Goal: Contribute content: Contribute content

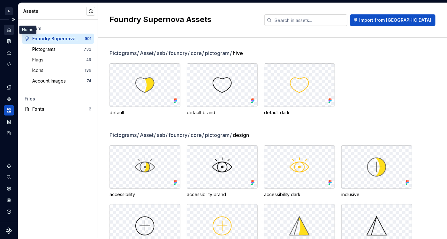
click at [7, 34] on div "Home" at bounding box center [9, 30] width 10 height 10
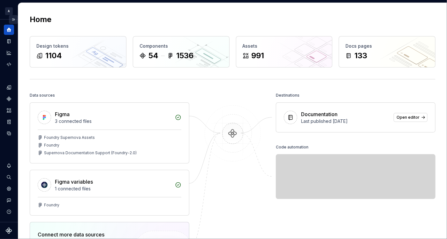
click at [12, 20] on button "Expand sidebar" at bounding box center [13, 19] width 9 height 9
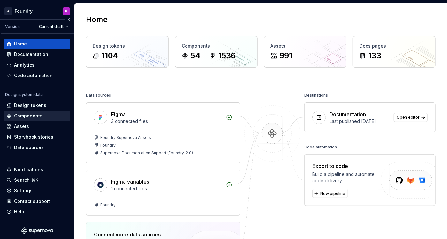
click at [34, 116] on div "Components" at bounding box center [28, 115] width 28 height 6
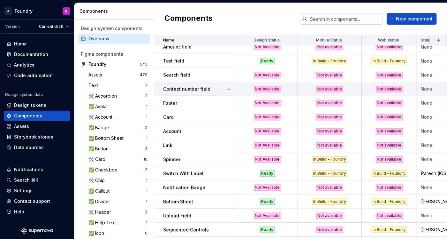
scroll to position [570, 0]
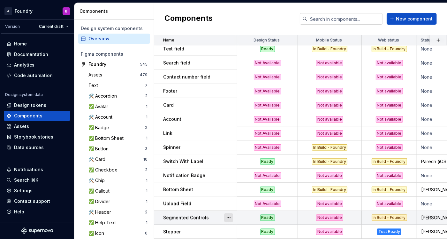
click at [229, 213] on button "button" at bounding box center [228, 217] width 9 height 9
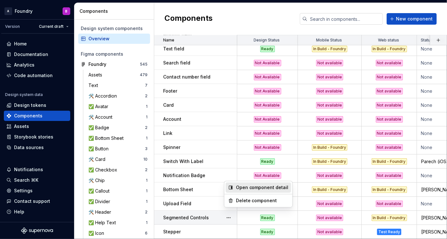
click at [258, 187] on div "Open component detail" at bounding box center [262, 187] width 53 height 6
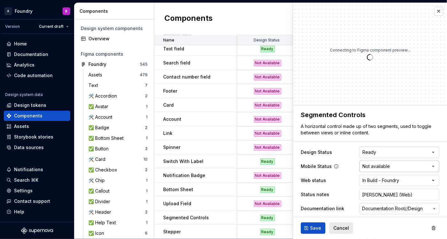
type textarea "*"
click at [370, 169] on html "A Foundry B Version Current draft Home Documentation Analytics Code automation …" at bounding box center [223, 119] width 447 height 239
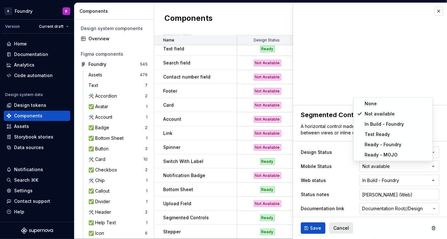
select select "**********"
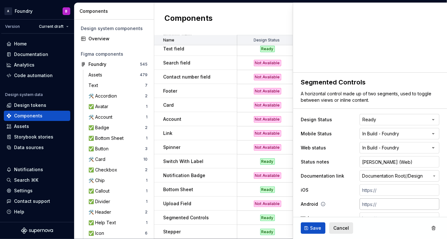
scroll to position [42, 0]
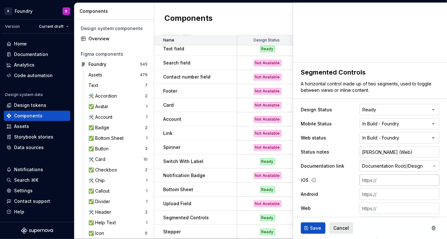
click at [378, 182] on input "text" at bounding box center [400, 179] width 80 height 11
type textarea "*"
click at [392, 154] on input "[PERSON_NAME] (Web)" at bounding box center [400, 151] width 80 height 11
click at [394, 152] on input "[PERSON_NAME] (Web)" at bounding box center [400, 151] width 80 height 11
type input "[PERSON_NAME] (Web)"
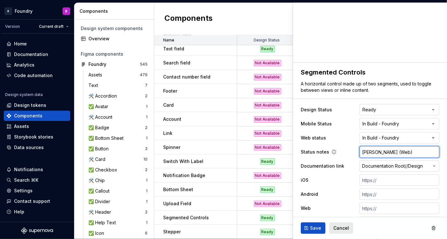
type textarea "*"
type input "[PERSON_NAME] (Web) D"
type textarea "*"
type input "[PERSON_NAME] (Web) Da"
type textarea "*"
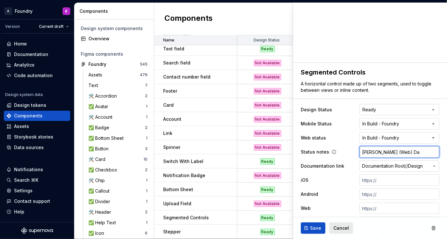
type input "[PERSON_NAME] (Web) [PERSON_NAME]"
type textarea "*"
type input "[PERSON_NAME] (Web) [PERSON_NAME]"
type textarea "*"
type input "[PERSON_NAME] (Web) [PERSON_NAME]"
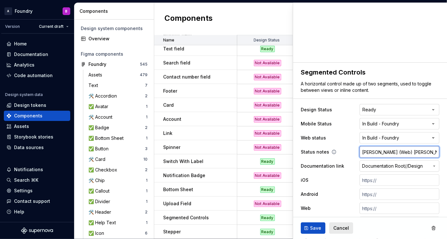
type textarea "*"
type input "[PERSON_NAME] (Web) [PERSON_NAME]"
type textarea "*"
type input "[PERSON_NAME] (Web) [PERSON_NAME]"
type textarea "*"
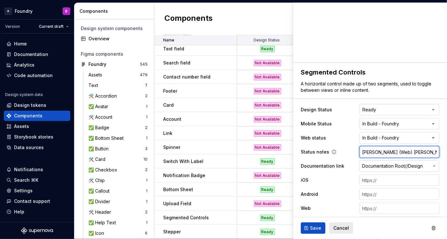
type input "[PERSON_NAME] (Web) [PERSON_NAME]"
type textarea "*"
type input "[PERSON_NAME] (Web) [PERSON_NAME]"
type textarea "*"
type input "[PERSON_NAME] (Web) [PERSON_NAME] ("
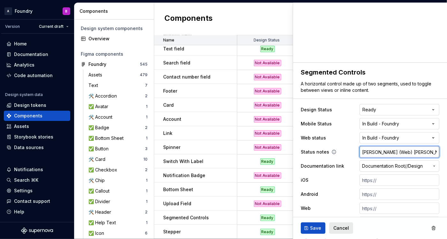
type textarea "*"
type input "[PERSON_NAME] (Web) [PERSON_NAME] (i"
type textarea "*"
type input "[PERSON_NAME] (Web) [PERSON_NAME] (iO"
type textarea "*"
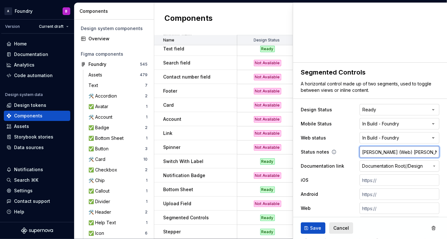
type input "[PERSON_NAME] (Web) [PERSON_NAME] (iOS"
type textarea "*"
type input "[PERSON_NAME] (Web) [PERSON_NAME] (iOS)"
type textarea "*"
type input "[PERSON_NAME] (Web) [PERSON_NAME] (iOS)"
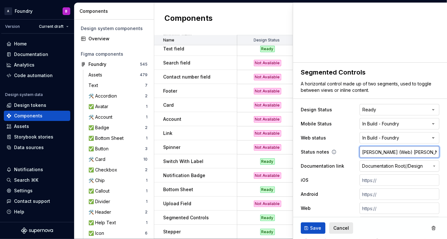
type textarea "*"
type input "[PERSON_NAME] (Web) [PERSON_NAME] (iOS) L"
type textarea "*"
type input "[PERSON_NAME] (Web) [PERSON_NAME] (iOS) [PERSON_NAME]"
type textarea "*"
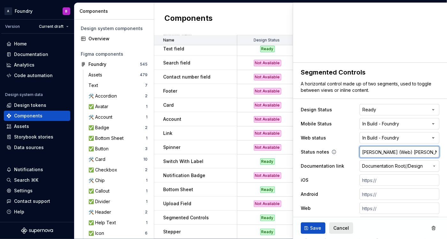
type input "[PERSON_NAME] (Web) [PERSON_NAME] (iOS) Lia"
type textarea "*"
type input "[PERSON_NAME] (Web) [PERSON_NAME] (iOS) Lian"
type textarea "*"
type input "[PERSON_NAME] (Web) [PERSON_NAME] (iOS) Lian"
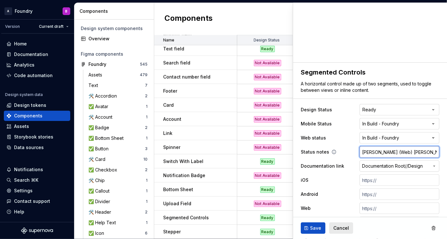
type textarea "*"
type input "[PERSON_NAME] (Web) [PERSON_NAME] (iOS) Lian"
type textarea "*"
type input "[PERSON_NAME] (Web) [PERSON_NAME] (iOS) [PERSON_NAME]"
type textarea "*"
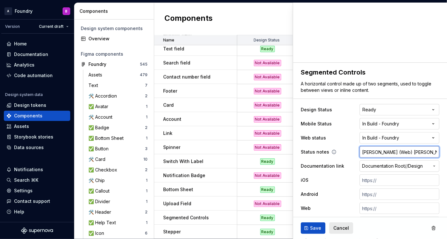
type input "[PERSON_NAME] (Web) [PERSON_NAME] (iOS) [PERSON_NAME]"
type textarea "*"
type input "[PERSON_NAME] (Web) [PERSON_NAME] (iOS) [PERSON_NAME]"
type textarea "*"
type input "[PERSON_NAME] (Web) [PERSON_NAME] (iOS) [PERSON_NAME]"
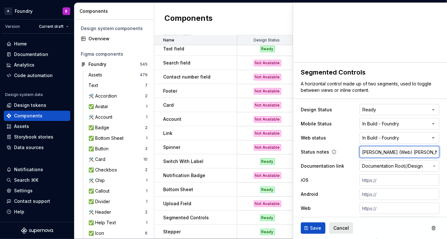
type textarea "*"
type input "[PERSON_NAME] (Web) [PERSON_NAME] (iOS) [PERSON_NAME]"
type textarea "*"
type input "[PERSON_NAME] (Web) [PERSON_NAME] (iOS) [PERSON_NAME]"
type textarea "*"
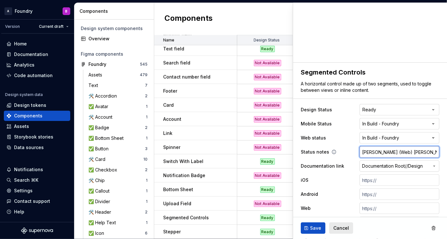
type input "[PERSON_NAME] (Web) [PERSON_NAME] (iOS) [PERSON_NAME]"
type textarea "*"
type input "[PERSON_NAME] (Web) [PERSON_NAME] (iOS) [PERSON_NAME]"
type textarea "*"
type input "[PERSON_NAME] (Web) [PERSON_NAME] (iOS) [PERSON_NAME]"
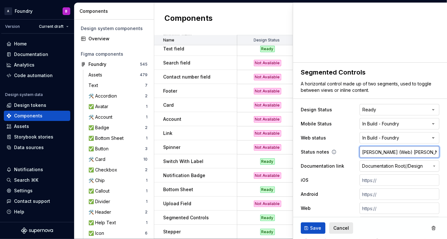
type textarea "*"
type input "[PERSON_NAME] (Web) [PERSON_NAME] (iOS) [PERSON_NAME]"
type textarea "*"
type input "[PERSON_NAME] (Web) [PERSON_NAME] (iOS) [PERSON_NAME] ("
type textarea "*"
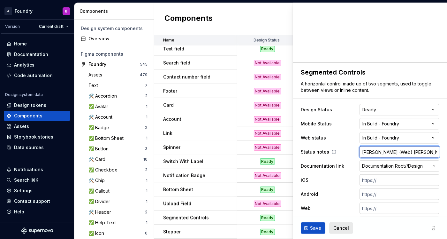
type input "[PERSON_NAME] (Web) [PERSON_NAME] (iOS) [PERSON_NAME] (W"
type textarea "*"
type input "[PERSON_NAME] (Web) [PERSON_NAME] (iOS) [PERSON_NAME] (We"
type textarea "*"
type input "[PERSON_NAME] (Web) [PERSON_NAME] (iOS) [PERSON_NAME] (Web"
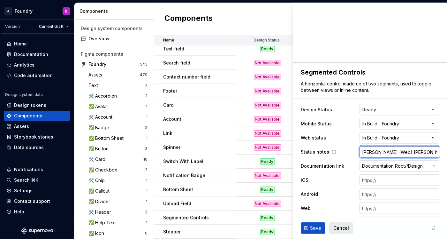
type textarea "*"
type input "[PERSON_NAME] (Web) [PERSON_NAME] (iOS) [PERSON_NAME] (Web)"
type textarea "*"
type input "[PERSON_NAME] (Web) [PERSON_NAME] (iOS) [PERSON_NAME] (Web)"
type textarea "*"
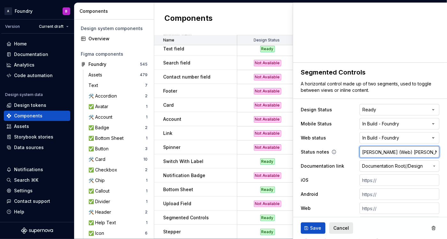
scroll to position [0, 1]
type input "[PERSON_NAME] (Web) [PERSON_NAME] (iOS) [PERSON_NAME] (Web)"
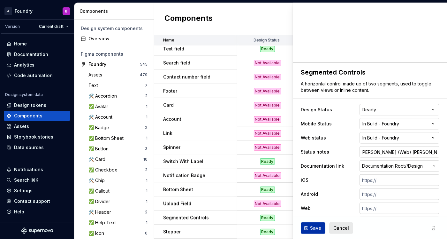
click at [316, 230] on span "Save" at bounding box center [315, 228] width 11 height 6
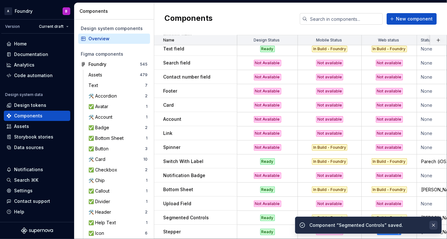
click at [434, 225] on button "button" at bounding box center [434, 224] width 8 height 9
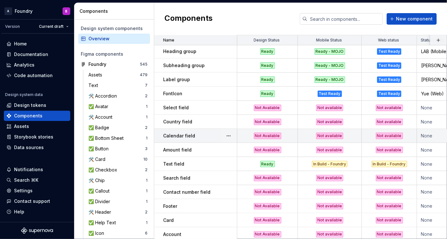
scroll to position [468, 0]
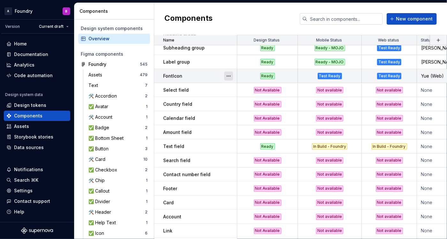
click at [229, 76] on button "button" at bounding box center [228, 76] width 9 height 9
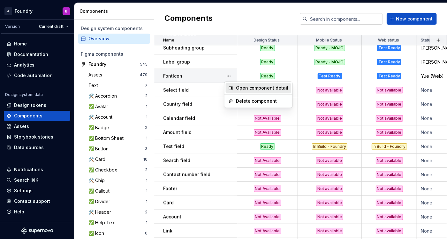
click at [251, 90] on div "Open component detail" at bounding box center [262, 88] width 53 height 6
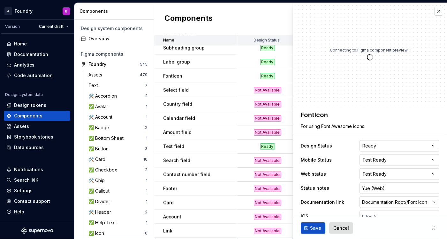
click at [338, 226] on span "Cancel" at bounding box center [341, 228] width 16 height 6
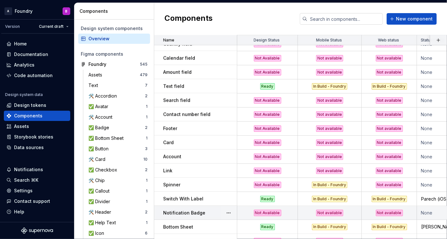
scroll to position [570, 0]
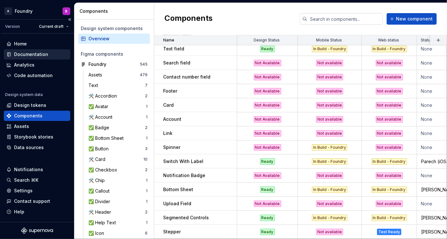
click at [19, 51] on div "Documentation" at bounding box center [31, 54] width 34 height 6
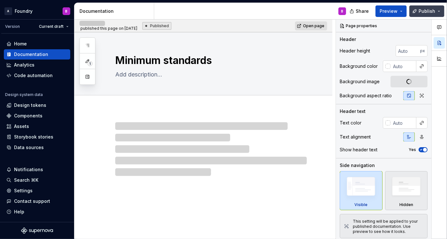
click at [420, 10] on button "Publish" at bounding box center [426, 10] width 35 height 11
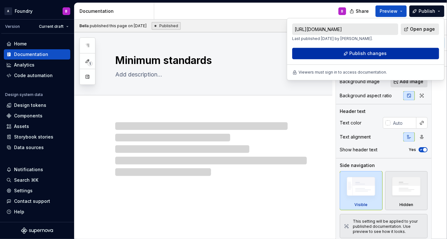
drag, startPoint x: 419, startPoint y: 10, endPoint x: 369, endPoint y: 52, distance: 66.2
click at [369, 52] on span "Publish changes" at bounding box center [368, 53] width 37 height 6
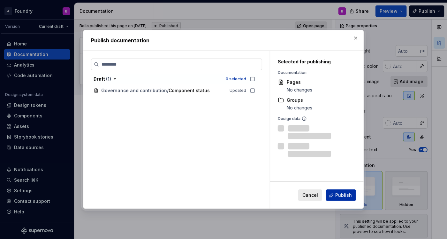
click at [348, 195] on span "Publish" at bounding box center [343, 195] width 17 height 6
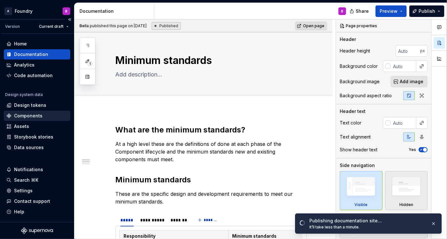
click at [24, 116] on div "Components" at bounding box center [28, 115] width 28 height 6
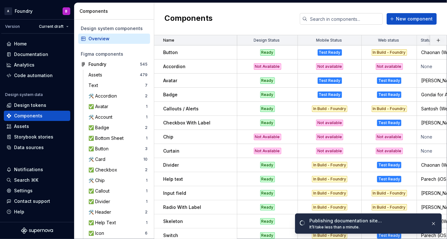
click at [229, 79] on button "button" at bounding box center [228, 80] width 9 height 9
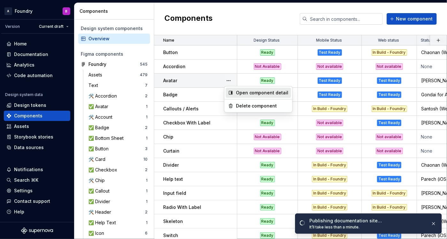
click at [246, 95] on div "Open component detail" at bounding box center [262, 92] width 53 height 6
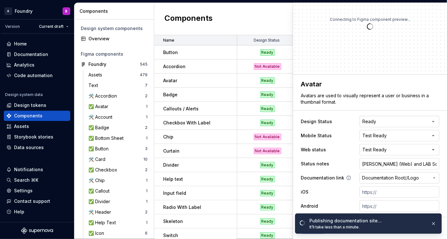
scroll to position [42, 0]
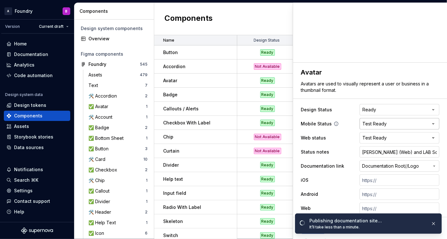
click at [381, 121] on html "A Foundry B Version Current draft Home Documentation Analytics Code automation …" at bounding box center [223, 119] width 447 height 239
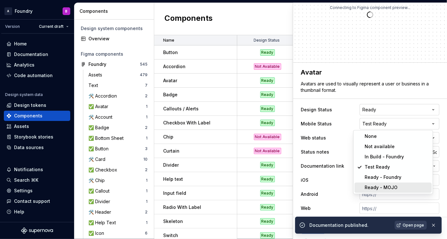
type textarea "*"
select select "**********"
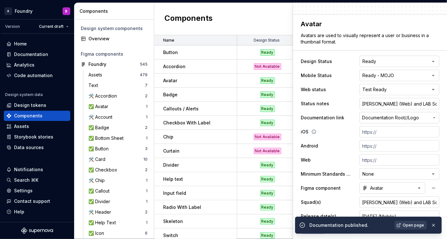
scroll to position [115, 0]
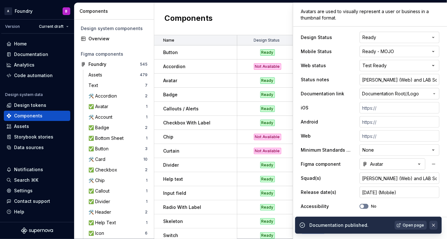
click at [435, 223] on button "button" at bounding box center [434, 224] width 8 height 9
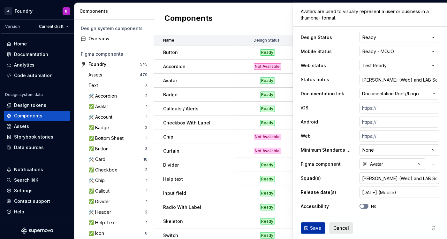
click at [312, 225] on span "Save" at bounding box center [315, 228] width 11 height 6
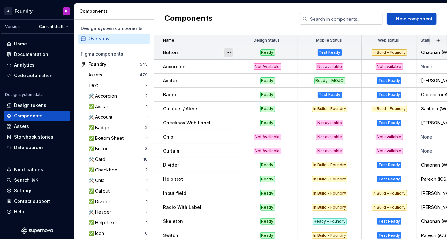
click at [226, 50] on button "button" at bounding box center [228, 52] width 9 height 9
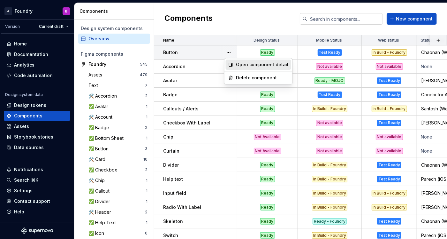
click at [241, 62] on div "Open component detail" at bounding box center [262, 64] width 53 height 6
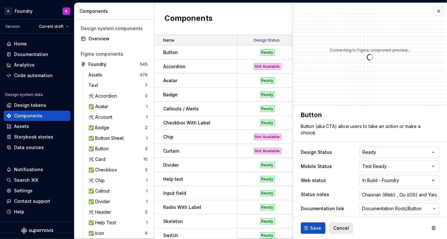
type textarea "*"
click at [389, 164] on html "A Foundry B Version Current draft Home Documentation Analytics Code automation …" at bounding box center [223, 119] width 447 height 239
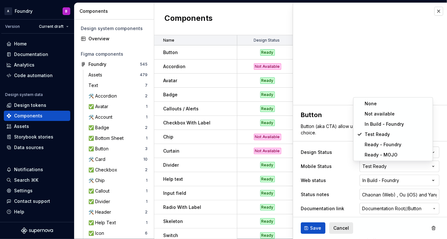
select select "**********"
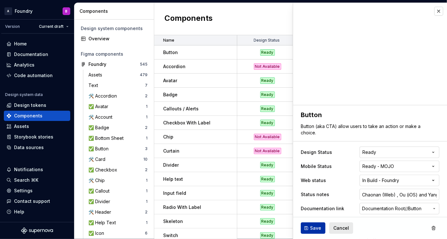
click at [312, 223] on button "Save" at bounding box center [313, 227] width 25 height 11
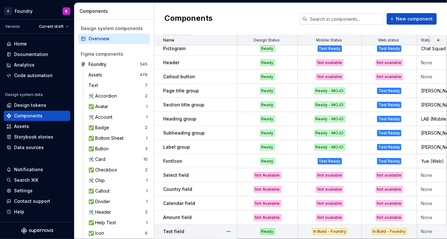
scroll to position [426, 0]
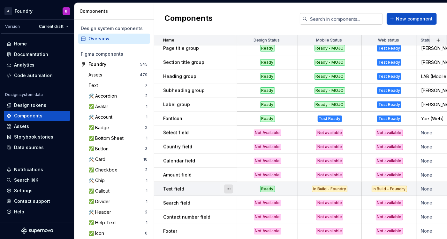
click at [232, 187] on button "button" at bounding box center [228, 188] width 9 height 9
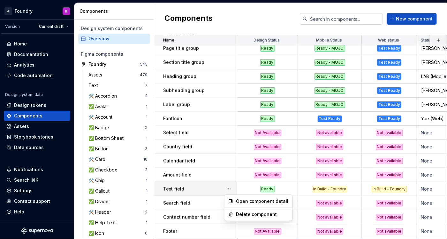
click at [216, 188] on html "A Foundry B Version Current draft Home Documentation Analytics Code automation …" at bounding box center [223, 119] width 447 height 239
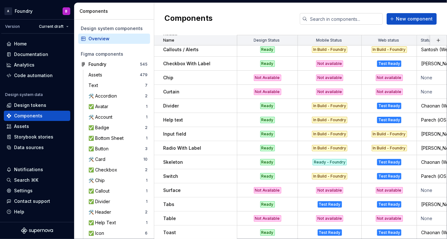
scroll to position [0, 0]
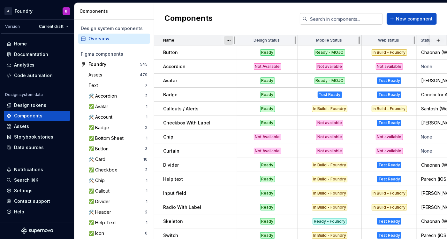
click at [226, 41] on html "A Foundry B Version Current draft Home Documentation Analytics Code automation …" at bounding box center [223, 119] width 447 height 239
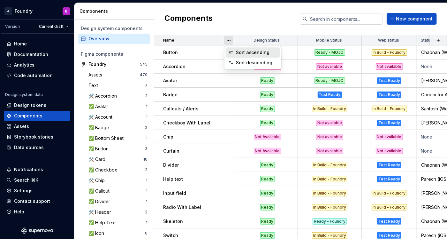
click at [249, 54] on div "Sort ascending" at bounding box center [257, 52] width 42 height 6
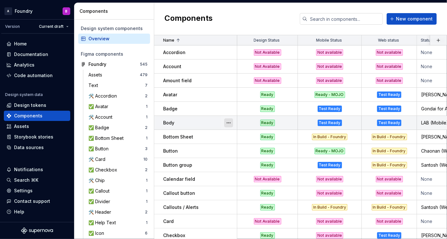
click at [229, 121] on button "button" at bounding box center [228, 122] width 9 height 9
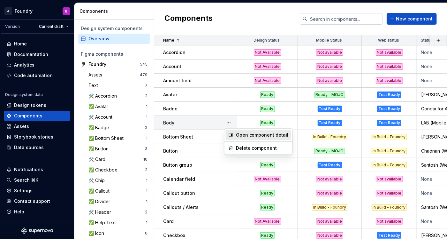
click at [235, 137] on div "Open component detail" at bounding box center [258, 135] width 65 height 10
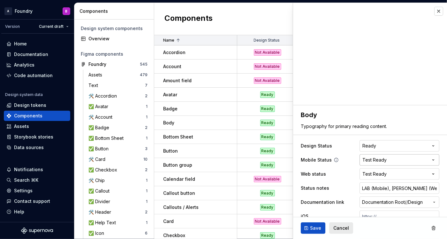
click at [391, 161] on html "A Foundry B Version Current draft Home Documentation Analytics Code automation …" at bounding box center [223, 119] width 447 height 239
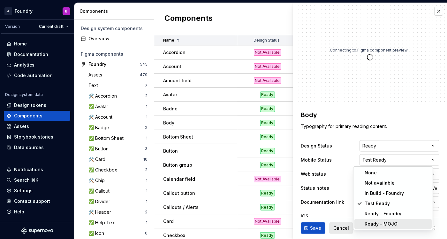
type textarea "*"
select select "**********"
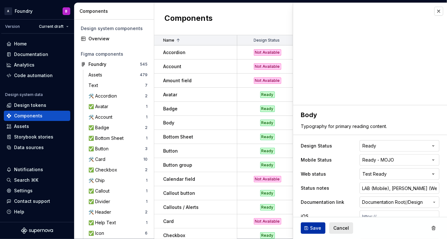
click at [315, 227] on span "Save" at bounding box center [315, 228] width 11 height 6
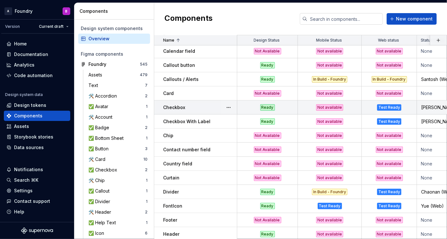
scroll to position [213, 0]
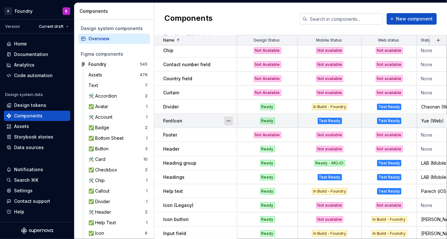
click at [229, 118] on button "button" at bounding box center [228, 120] width 9 height 9
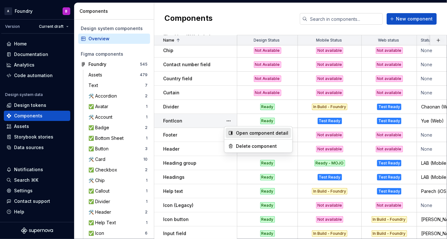
click at [240, 130] on div "Open component detail" at bounding box center [262, 133] width 53 height 6
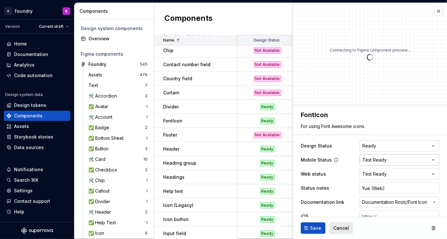
type textarea "*"
click at [380, 162] on html "A Foundry B Version Current draft Home Documentation Analytics Code automation …" at bounding box center [223, 119] width 447 height 239
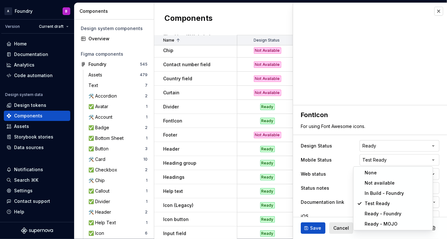
select select "**********"
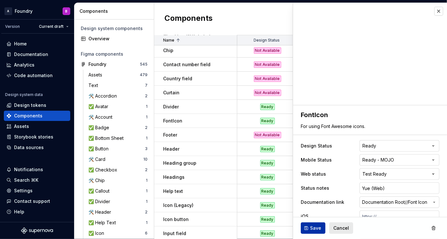
click at [314, 225] on span "Save" at bounding box center [315, 228] width 11 height 6
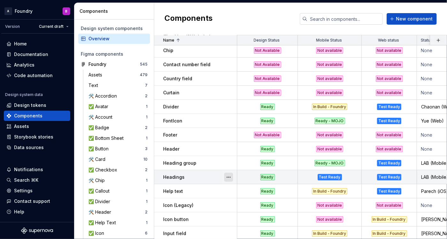
click at [227, 177] on button "button" at bounding box center [228, 176] width 9 height 9
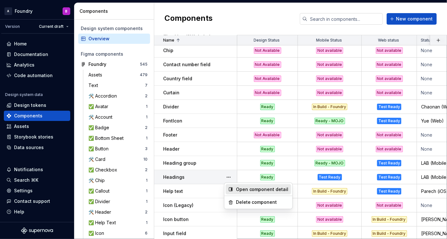
click at [242, 189] on div "Open component detail" at bounding box center [262, 189] width 53 height 6
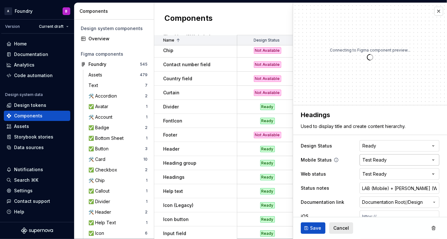
type textarea "*"
click at [378, 160] on html "A Foundry B Version Current draft Home Documentation Analytics Code automation …" at bounding box center [223, 119] width 447 height 239
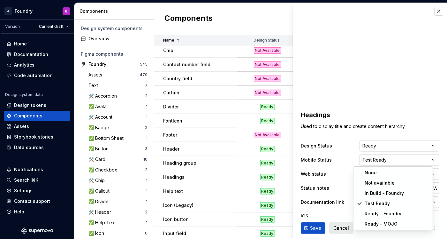
select select "**********"
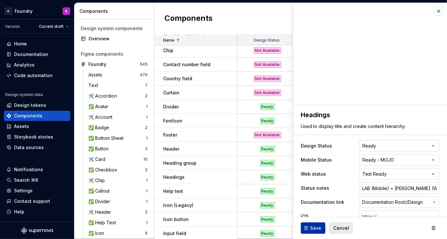
click at [308, 226] on button "Save" at bounding box center [313, 227] width 25 height 11
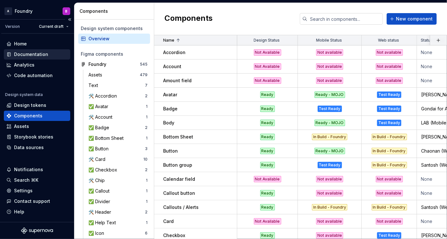
click at [42, 56] on div "Documentation" at bounding box center [31, 54] width 34 height 6
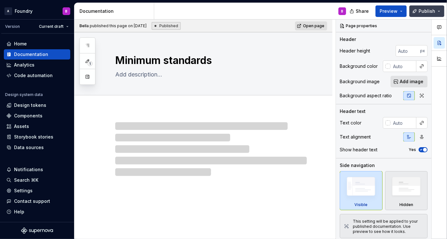
click at [427, 11] on span "Publish" at bounding box center [427, 11] width 17 height 6
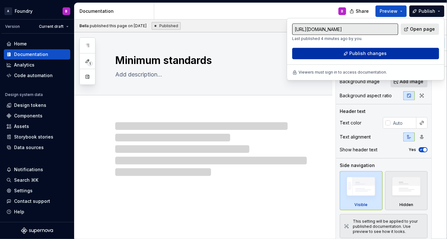
drag, startPoint x: 427, startPoint y: 11, endPoint x: 375, endPoint y: 54, distance: 67.3
click at [375, 54] on span "Publish changes" at bounding box center [368, 53] width 37 height 6
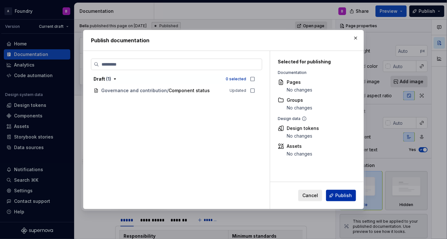
click at [352, 190] on button "Publish" at bounding box center [341, 194] width 30 height 11
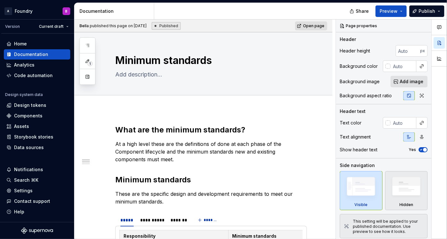
type textarea "*"
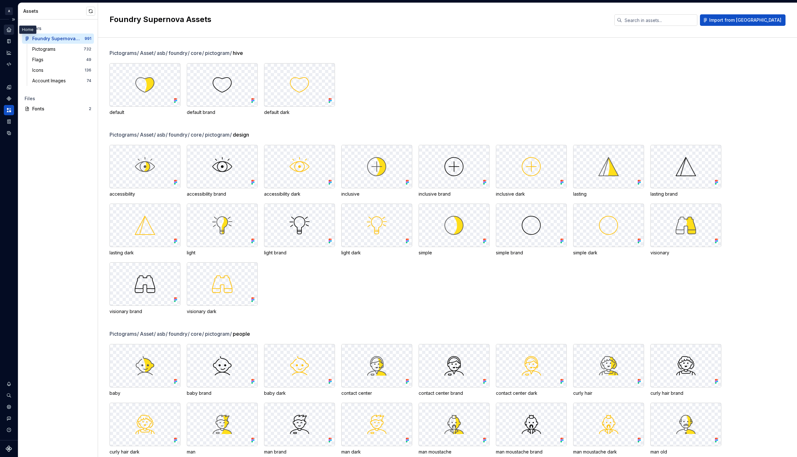
click at [5, 31] on div "Home" at bounding box center [9, 30] width 10 height 10
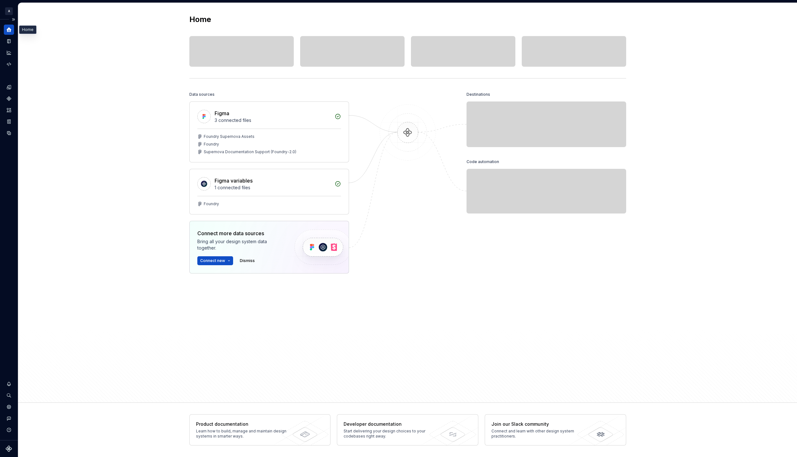
click at [8, 29] on icon "Home" at bounding box center [9, 29] width 5 height 5
click at [13, 17] on button "Expand sidebar" at bounding box center [13, 19] width 9 height 9
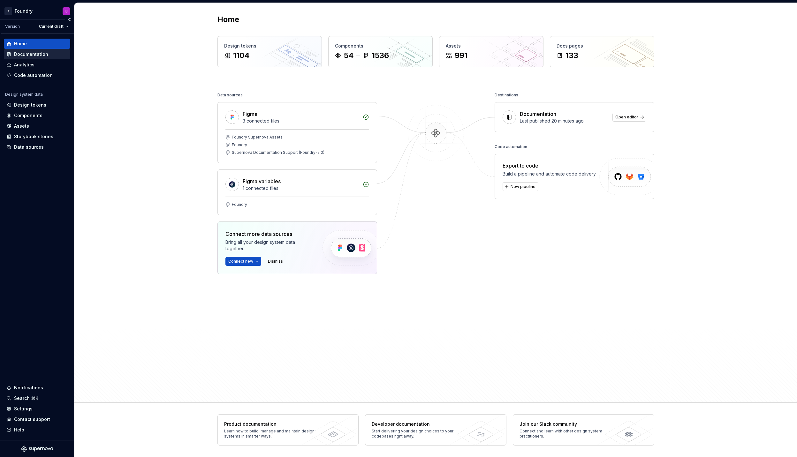
click at [31, 52] on div "Documentation" at bounding box center [31, 54] width 34 height 6
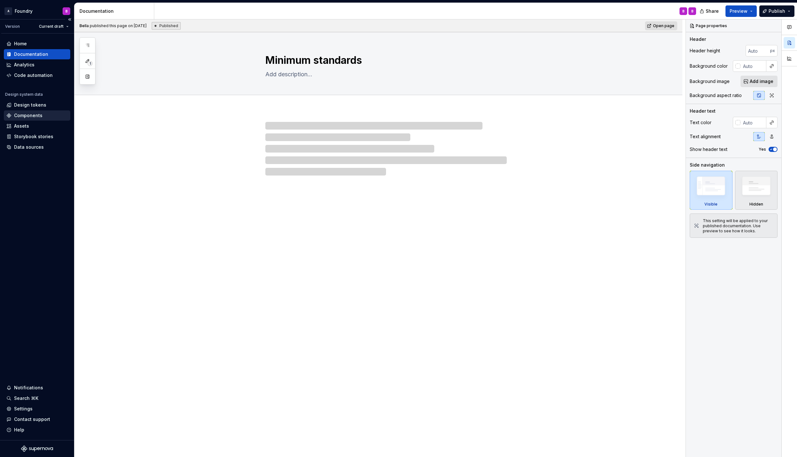
type textarea "*"
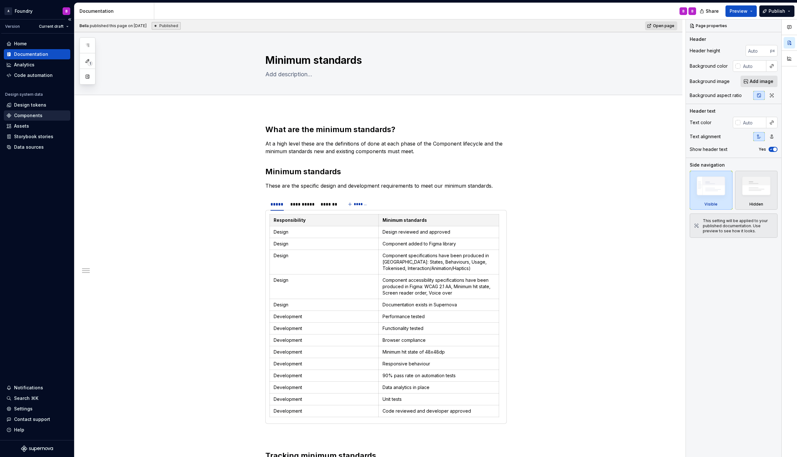
click at [25, 117] on div "Components" at bounding box center [28, 115] width 28 height 6
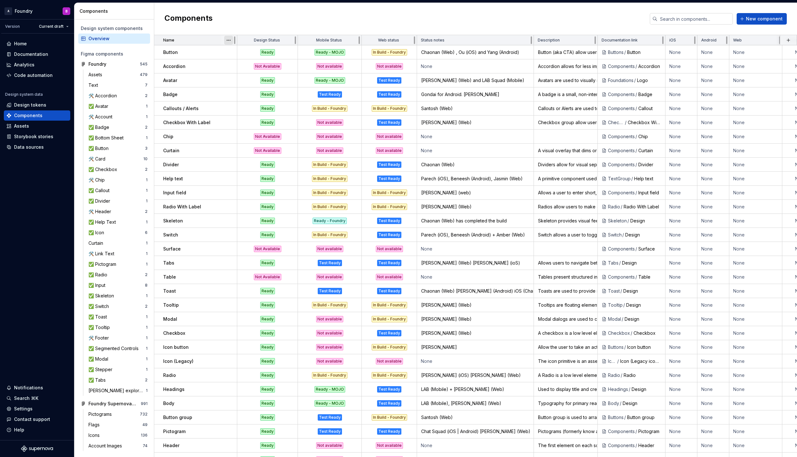
click at [229, 40] on html "A Foundry B Version Current draft Home Documentation Analytics Code automation …" at bounding box center [398, 228] width 797 height 457
click at [245, 55] on div "Sort ascending" at bounding box center [257, 53] width 42 height 6
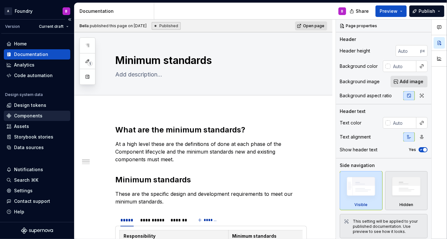
click at [25, 114] on div "Components" at bounding box center [28, 115] width 28 height 6
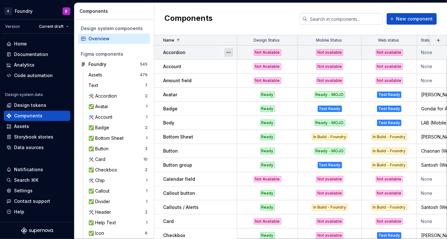
click at [230, 53] on button "button" at bounding box center [228, 52] width 9 height 9
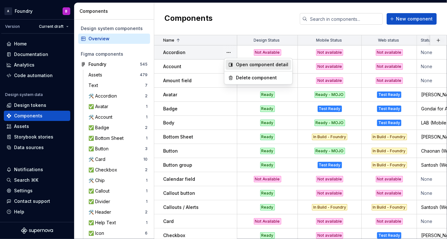
click at [245, 66] on div "Open component detail" at bounding box center [262, 64] width 53 height 6
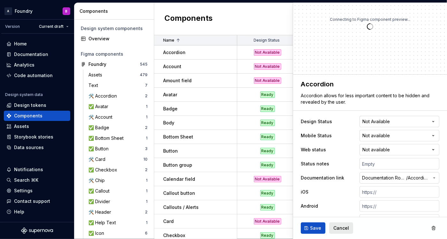
scroll to position [42, 0]
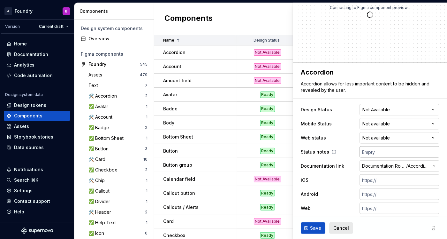
click at [368, 149] on input "text" at bounding box center [400, 151] width 80 height 11
type textarea "*"
type input "O"
type textarea "*"
type input "OB"
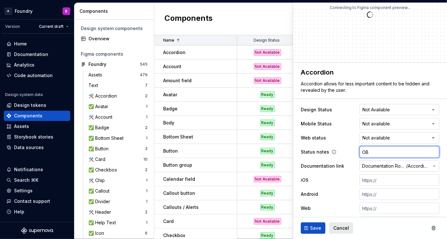
type textarea "*"
type input "OB"
type textarea "*"
type input "OB S"
type textarea "*"
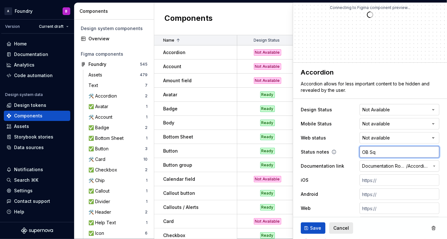
type input "OB Squad (WEB)"
type input "March 2026"
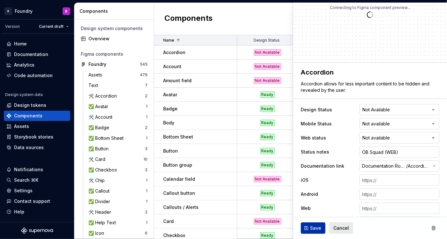
click at [310, 228] on span "Save" at bounding box center [315, 228] width 11 height 6
click at [229, 69] on button "button" at bounding box center [228, 66] width 9 height 9
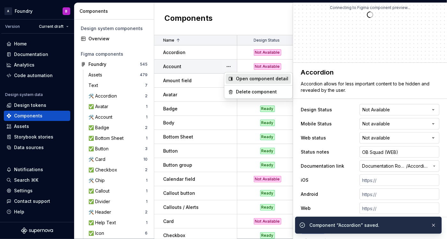
click at [242, 76] on div "Open component detail" at bounding box center [262, 79] width 53 height 6
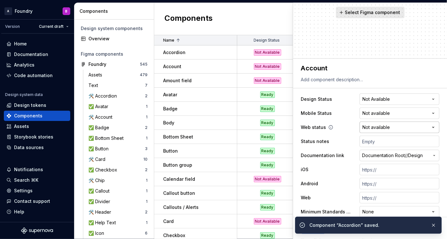
scroll to position [85, 0]
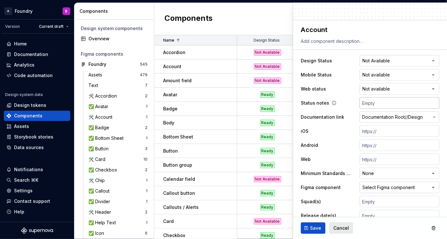
type textarea "*"
click at [366, 100] on input "text" at bounding box center [400, 102] width 80 height 11
type input "OB Squad (WEB)"
type input "March 2026"
click at [303, 226] on button "Save" at bounding box center [313, 227] width 25 height 11
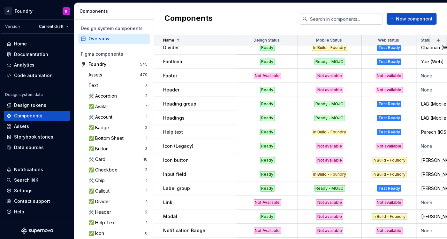
scroll to position [187, 0]
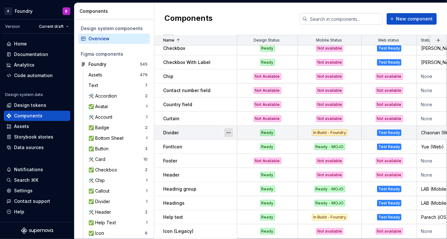
click at [230, 132] on button "button" at bounding box center [228, 132] width 9 height 9
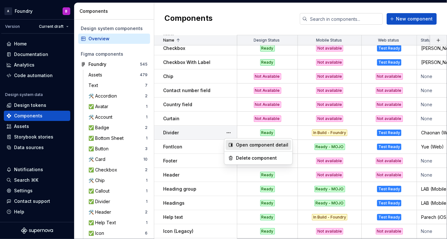
click at [233, 141] on div "Open component detail" at bounding box center [258, 145] width 65 height 10
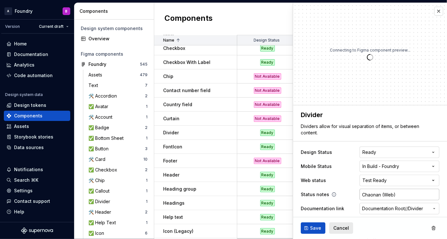
type textarea "*"
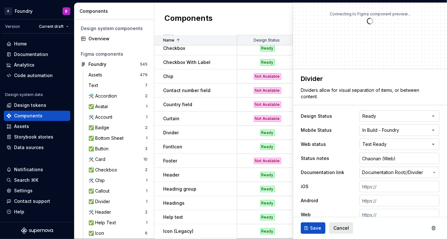
scroll to position [85, 0]
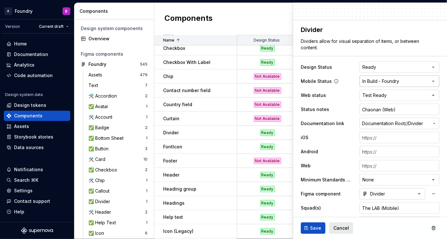
click at [383, 79] on html "A Foundry B Version Current draft Home Documentation Analytics Code automation …" at bounding box center [223, 119] width 447 height 239
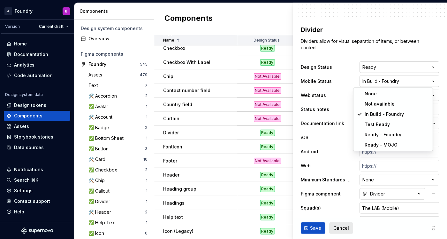
select select "**********"
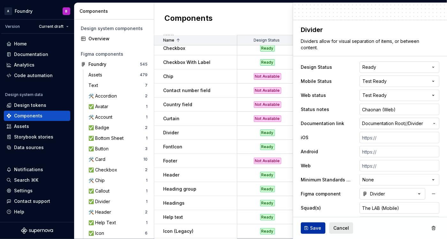
click at [316, 229] on span "Save" at bounding box center [315, 228] width 11 height 6
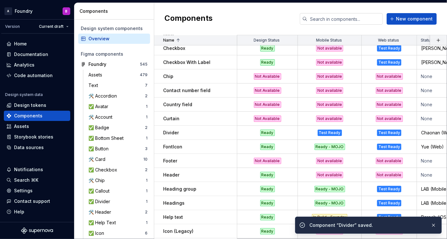
click at [268, 27] on div "Components New component" at bounding box center [300, 19] width 293 height 32
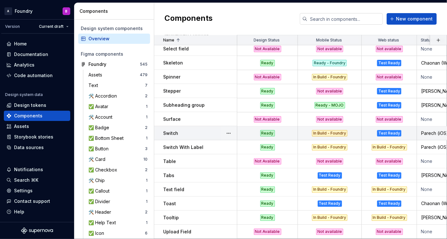
scroll to position [527, 0]
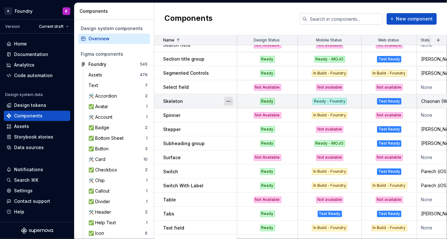
click at [227, 98] on button "button" at bounding box center [228, 101] width 9 height 9
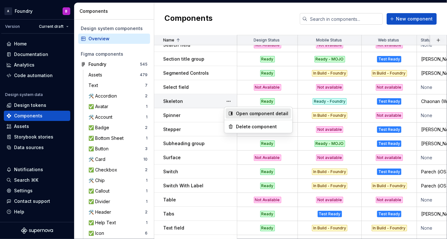
click at [251, 113] on div "Open component detail" at bounding box center [262, 113] width 53 height 6
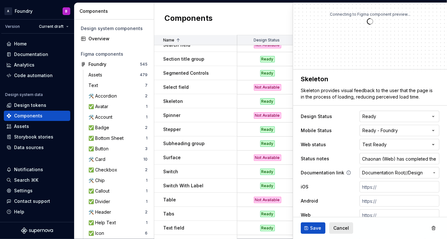
scroll to position [42, 0]
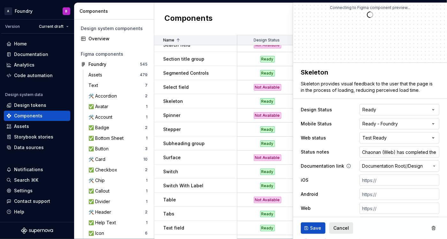
type textarea "*"
click at [374, 122] on html "A Foundry B Version Current draft Home Documentation Analytics Code automation …" at bounding box center [223, 119] width 447 height 239
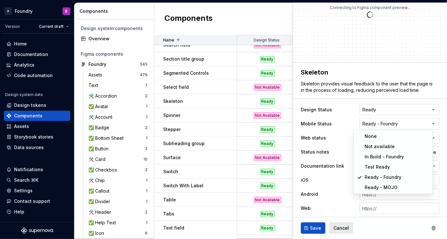
select select "**********"
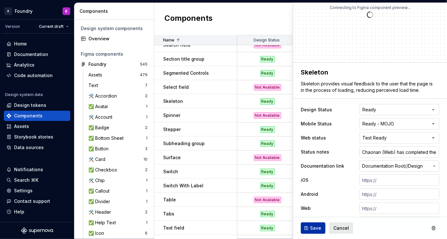
click at [316, 229] on span "Save" at bounding box center [315, 228] width 11 height 6
type textarea "*"
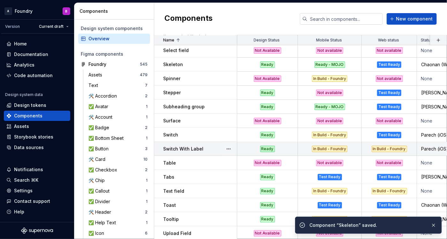
scroll to position [570, 0]
